Goal: Information Seeking & Learning: Learn about a topic

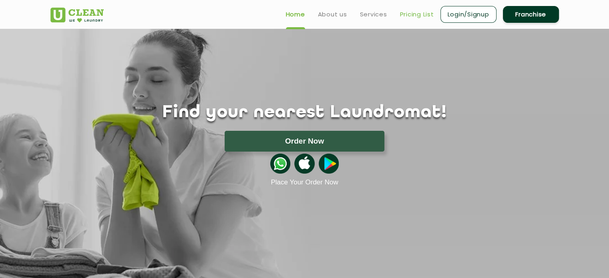
drag, startPoint x: 0, startPoint y: 0, endPoint x: 421, endPoint y: 18, distance: 421.7
click at [421, 18] on link "Pricing List" at bounding box center [417, 15] width 34 height 10
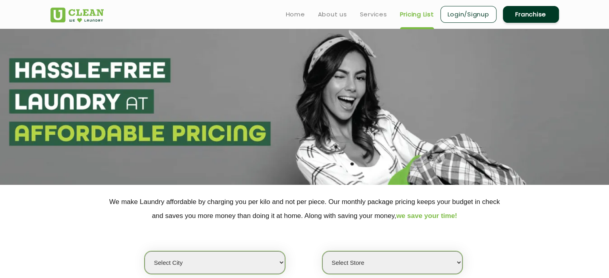
click at [244, 269] on select "Select city [GEOGRAPHIC_DATA] [GEOGRAPHIC_DATA] [GEOGRAPHIC_DATA] [GEOGRAPHIC_D…" at bounding box center [215, 262] width 140 height 23
select select "204"
click at [145, 251] on select "Select city [GEOGRAPHIC_DATA] [GEOGRAPHIC_DATA] [GEOGRAPHIC_DATA] [GEOGRAPHIC_D…" at bounding box center [215, 262] width 140 height 23
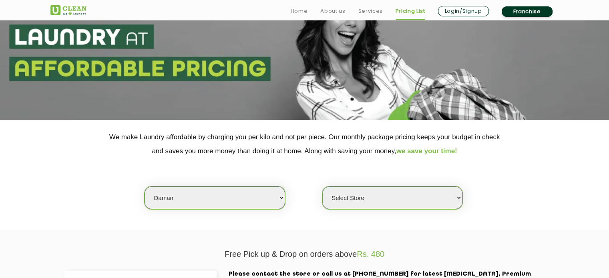
scroll to position [84, 0]
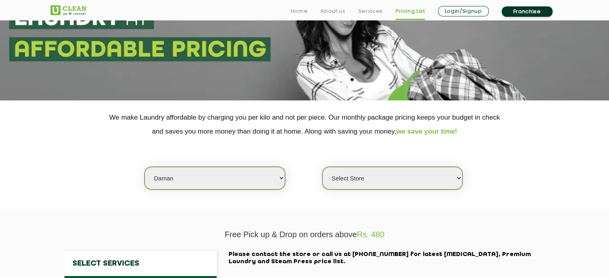
click at [451, 181] on select "Select Store UClean Daman" at bounding box center [392, 178] width 140 height 23
select select "602"
click at [322, 167] on select "Select Store UClean Daman" at bounding box center [392, 178] width 140 height 23
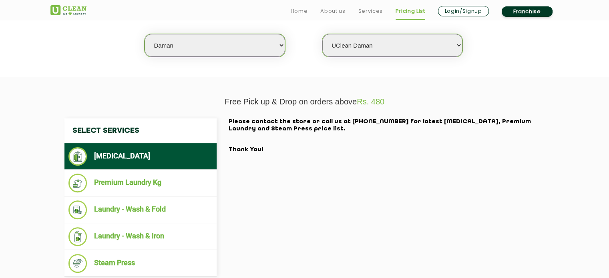
scroll to position [227, 0]
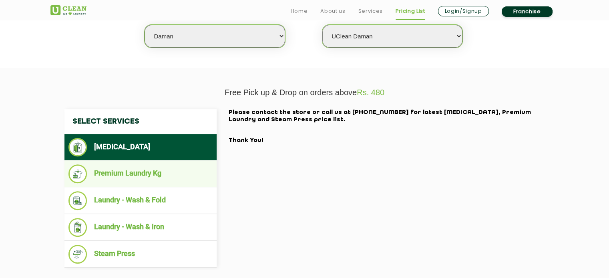
click at [158, 173] on li "Premium Laundry Kg" at bounding box center [140, 174] width 144 height 19
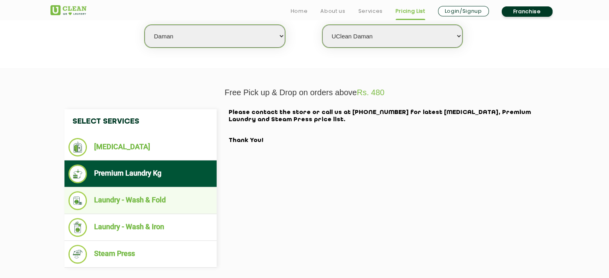
click at [162, 201] on li "Laundry - Wash & Fold" at bounding box center [140, 200] width 144 height 19
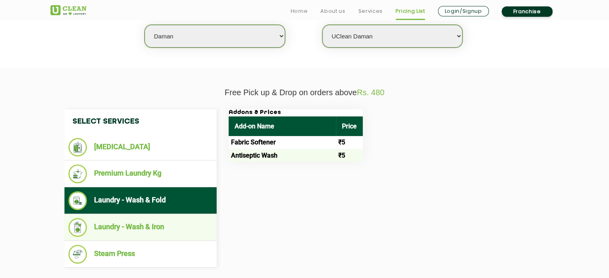
click at [140, 232] on li "Laundry - Wash & Iron" at bounding box center [140, 227] width 144 height 19
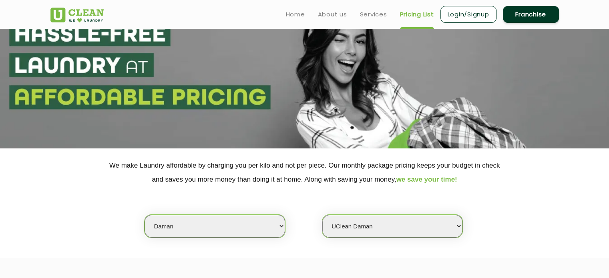
scroll to position [0, 0]
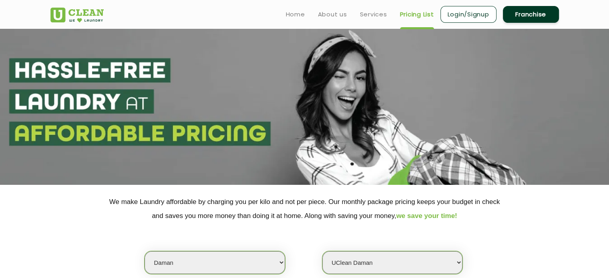
click at [276, 262] on select "Select city [GEOGRAPHIC_DATA] [GEOGRAPHIC_DATA] [GEOGRAPHIC_DATA] [GEOGRAPHIC_D…" at bounding box center [215, 262] width 140 height 23
select select "5"
click at [145, 251] on select "Select city [GEOGRAPHIC_DATA] [GEOGRAPHIC_DATA] [GEOGRAPHIC_DATA] [GEOGRAPHIC_D…" at bounding box center [215, 262] width 140 height 23
click at [364, 256] on select "Select Store UClean Narsingi UClean Nizampet UClean Sangareddy UClean Gachibowl…" at bounding box center [392, 262] width 140 height 23
click at [532, 249] on div "Select city [GEOGRAPHIC_DATA] [GEOGRAPHIC_DATA] [GEOGRAPHIC_DATA] [GEOGRAPHIC_D…" at bounding box center [304, 249] width 521 height 52
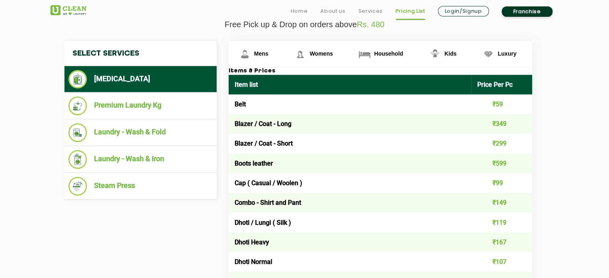
scroll to position [295, 0]
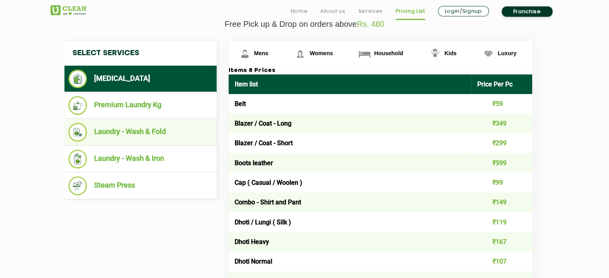
click at [157, 135] on li "Laundry - Wash & Fold" at bounding box center [140, 132] width 144 height 19
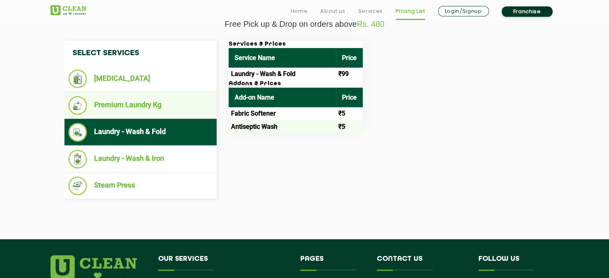
click at [145, 105] on li "Premium Laundry Kg" at bounding box center [140, 105] width 144 height 19
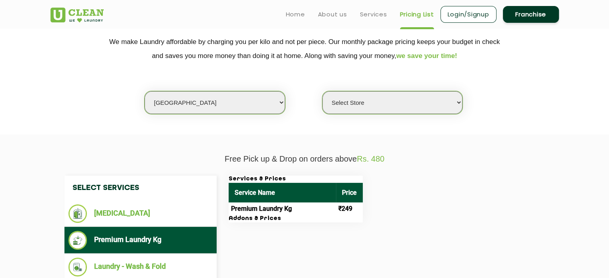
scroll to position [150, 0]
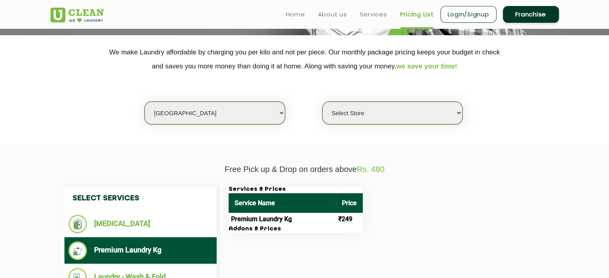
click at [420, 122] on select "Select Store UClean Narsingi UClean Nizampet UClean Sangareddy UClean Gachibowl…" at bounding box center [392, 113] width 140 height 23
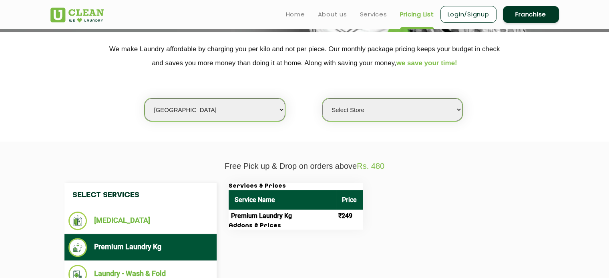
scroll to position [151, 0]
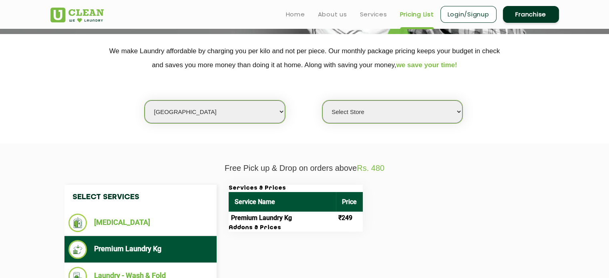
click at [452, 117] on select "Select Store UClean Narsingi UClean Nizampet UClean Sangareddy UClean Gachibowl…" at bounding box center [392, 112] width 140 height 23
select select "590"
click at [322, 101] on select "Select Store UClean Narsingi UClean Nizampet UClean Sangareddy UClean Gachibowl…" at bounding box center [392, 112] width 140 height 23
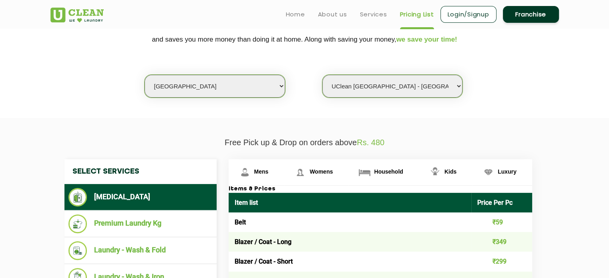
scroll to position [176, 0]
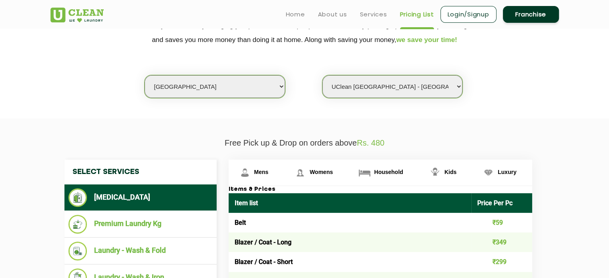
click at [458, 85] on select "Select Store UClean Narsingi UClean Nizampet UClean Sangareddy UClean Gachibowl…" at bounding box center [392, 86] width 140 height 23
click at [548, 47] on div "Select city [GEOGRAPHIC_DATA] [GEOGRAPHIC_DATA] [GEOGRAPHIC_DATA] [GEOGRAPHIC_D…" at bounding box center [304, 73] width 521 height 52
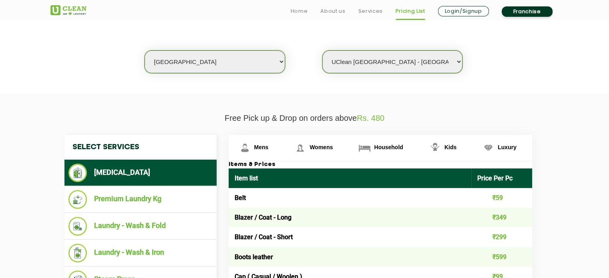
scroll to position [206, 0]
